Goal: Task Accomplishment & Management: Use online tool/utility

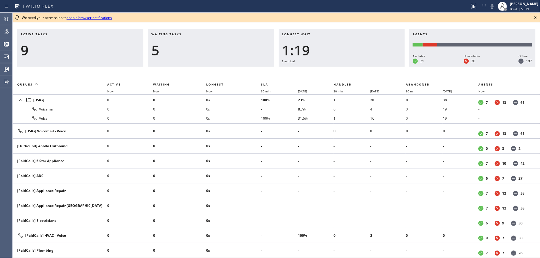
click at [222, 38] on h3 "Waiting tasks" at bounding box center [211, 36] width 119 height 9
click at [536, 17] on icon at bounding box center [535, 17] width 7 height 7
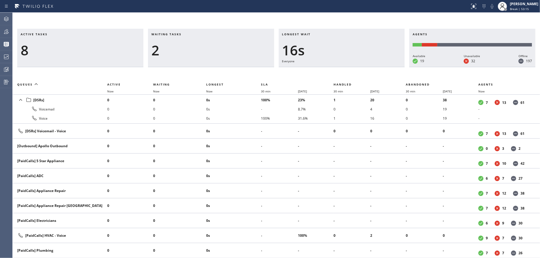
drag, startPoint x: 223, startPoint y: 58, endPoint x: 409, endPoint y: 27, distance: 188.0
click at [223, 58] on div "2" at bounding box center [211, 50] width 119 height 17
click at [524, 9] on span "Break | 53:16" at bounding box center [519, 9] width 19 height 4
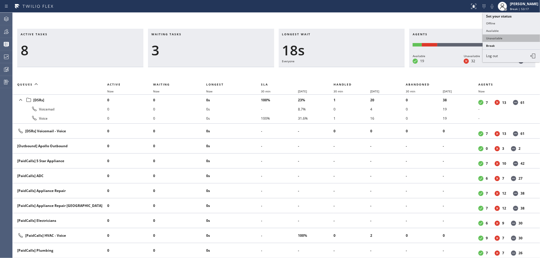
click at [513, 40] on button "Unavailable" at bounding box center [511, 37] width 57 height 7
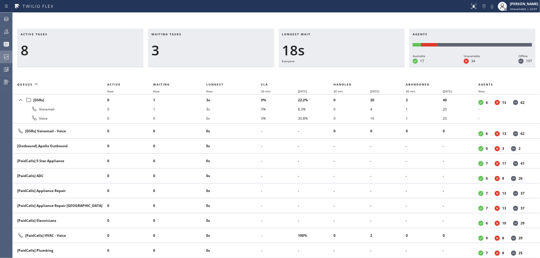
click at [5, 58] on icon at bounding box center [6, 56] width 7 height 7
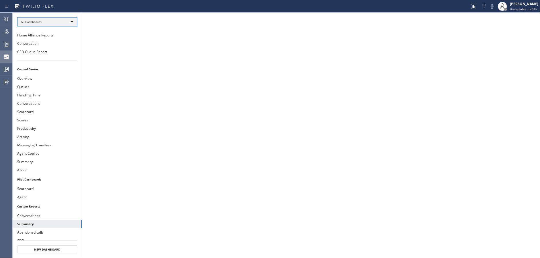
click at [73, 22] on div "All Dashboards" at bounding box center [47, 21] width 60 height 9
click at [67, 58] on li "Custom Reports" at bounding box center [47, 58] width 59 height 7
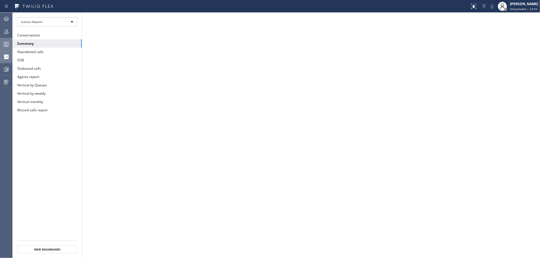
click at [3, 43] on icon at bounding box center [6, 44] width 7 height 7
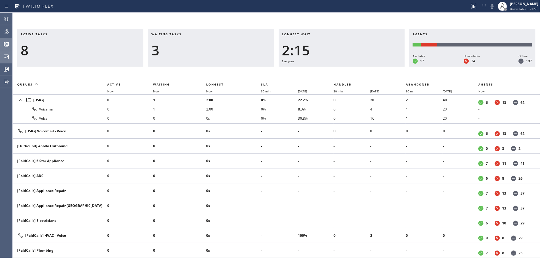
click at [186, 40] on h3 "Waiting tasks" at bounding box center [211, 36] width 119 height 9
click at [0, 55] on div at bounding box center [6, 56] width 13 height 7
